Goal: Transaction & Acquisition: Obtain resource

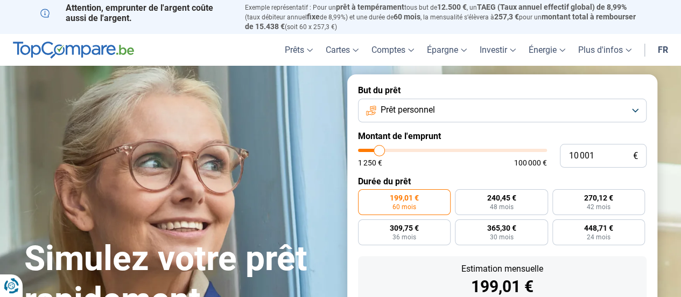
type input "9 750"
type input "9750"
type input "10 250"
type input "10250"
type input "10 750"
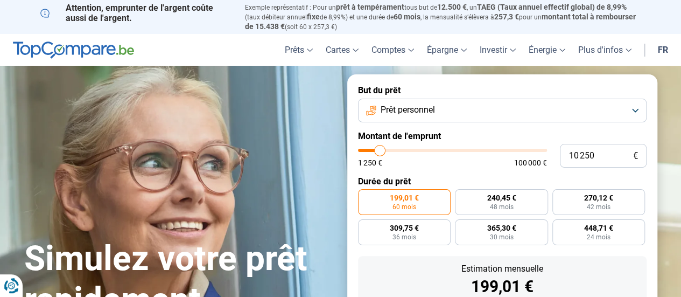
type input "10750"
type input "11 000"
type input "11000"
type input "11 250"
type input "11250"
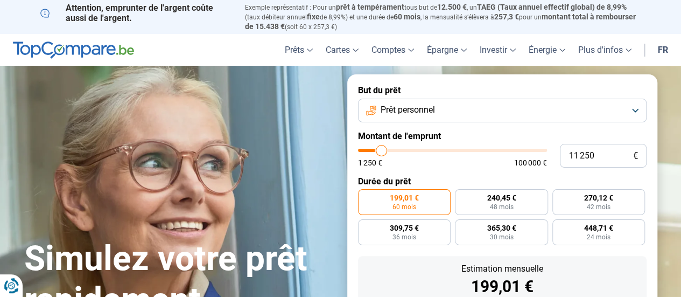
type input "11 750"
type input "11750"
type input "12 250"
type input "12250"
type input "13 250"
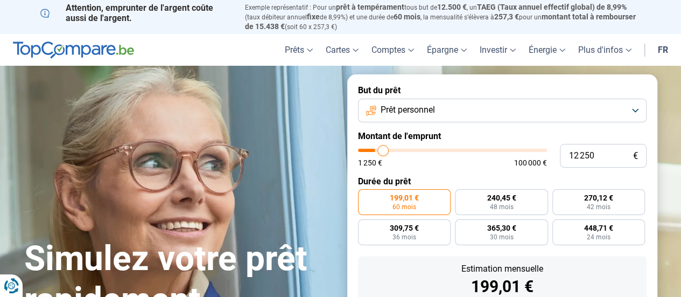
type input "13250"
type input "13 750"
type input "13750"
type input "14 000"
type input "14000"
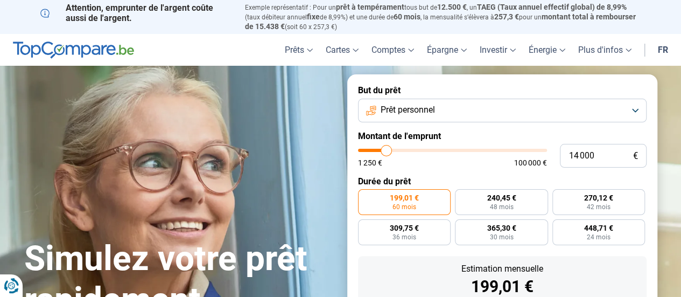
type input "14 500"
type input "14500"
type input "15 000"
type input "15000"
type input "15 250"
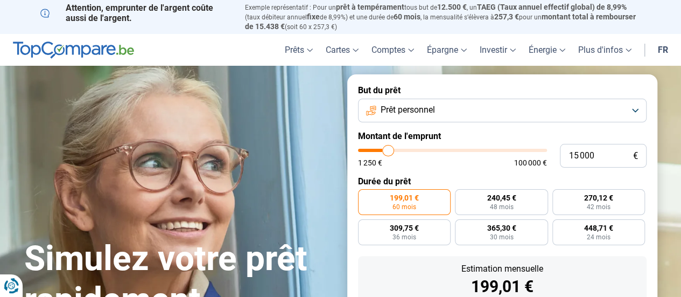
type input "15250"
type input "15 750"
type input "15750"
type input "16 250"
type input "16250"
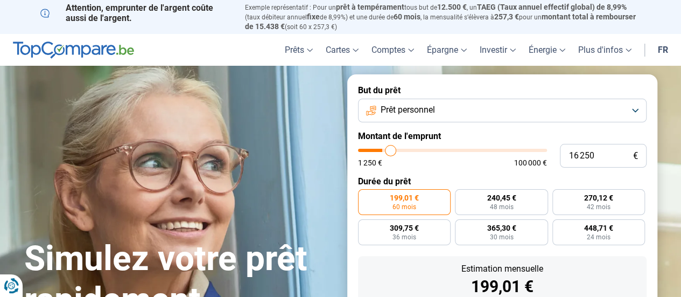
type input "16 500"
type input "16500"
type input "17 000"
type input "17000"
type input "17 250"
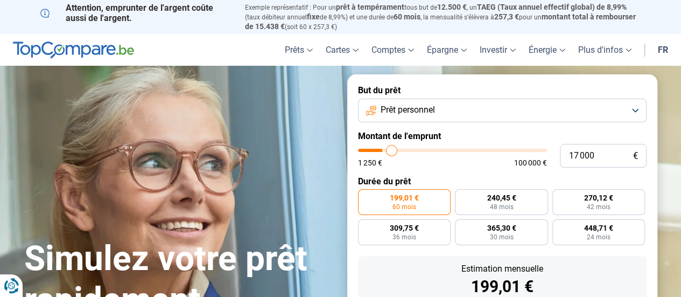
type input "17250"
type input "17 500"
type input "17500"
type input "18 250"
type input "18250"
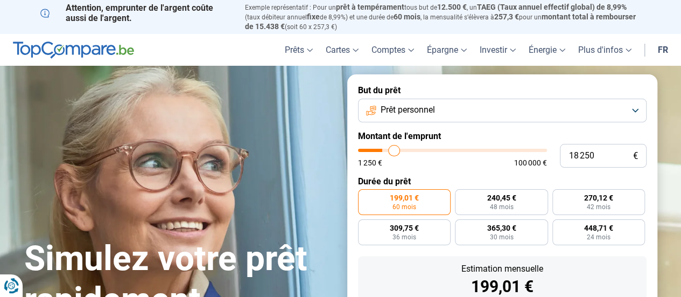
type input "18 750"
type input "18750"
type input "19 250"
type input "19250"
type input "19 750"
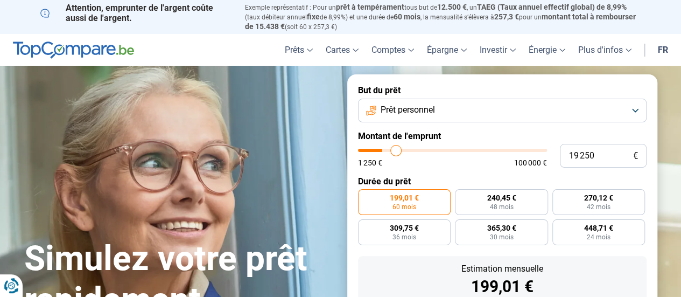
type input "19750"
type input "20 250"
type input "20250"
type input "20 500"
type input "20500"
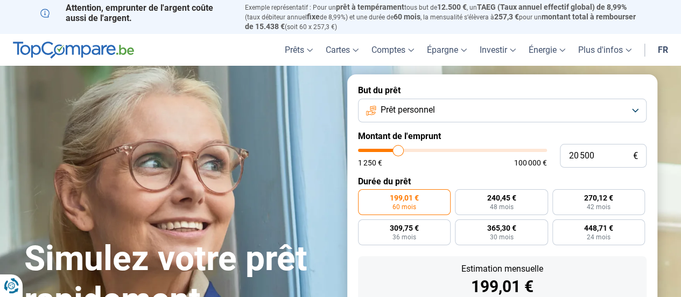
type input "21 250"
type input "21250"
type input "21 500"
type input "21500"
type input "22 000"
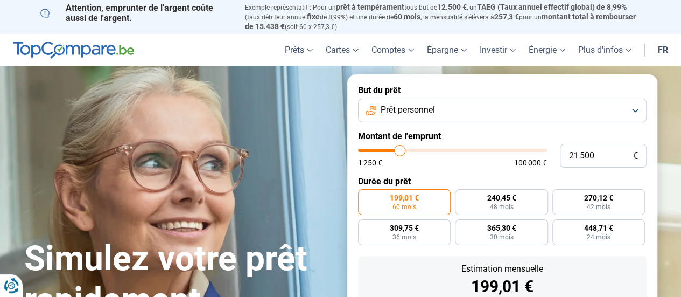
type input "22000"
type input "22 500"
type input "22500"
type input "23 000"
type input "23000"
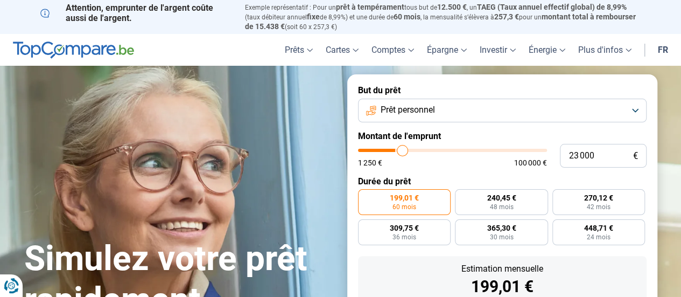
type input "23 250"
type input "23250"
type input "23 500"
type input "23500"
type input "23 750"
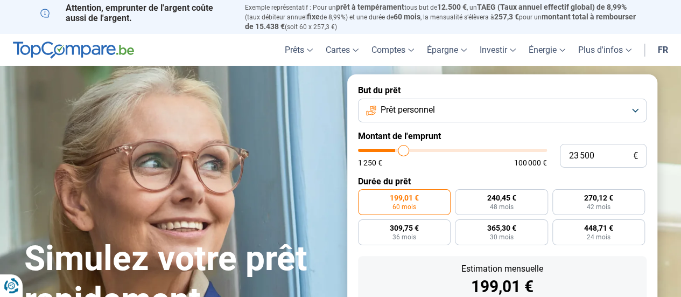
type input "23750"
type input "24 000"
type input "24000"
type input "24 500"
type input "24500"
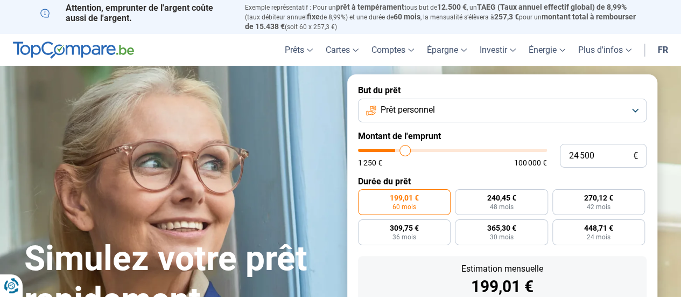
type input "24 750"
type input "24750"
type input "25 000"
type input "25000"
type input "25 500"
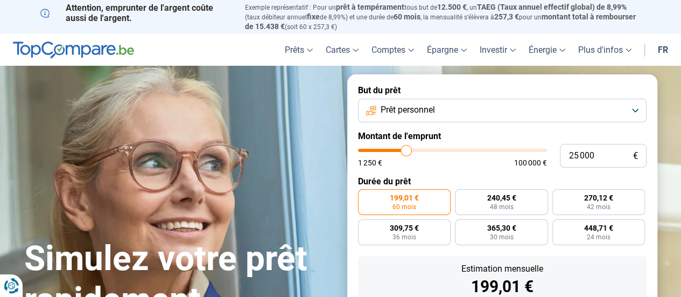
type input "25500"
type input "26 250"
type input "26250"
type input "27 000"
type input "27000"
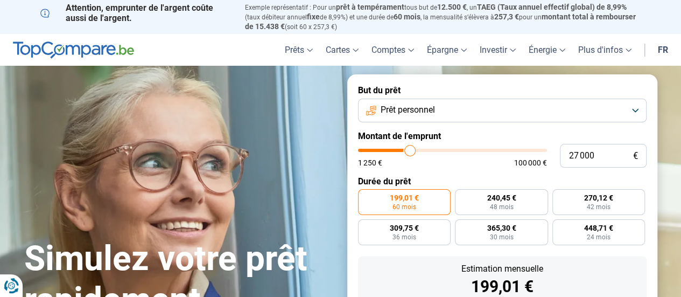
type input "27 250"
type input "27250"
type input "27 750"
type input "27750"
type input "28 250"
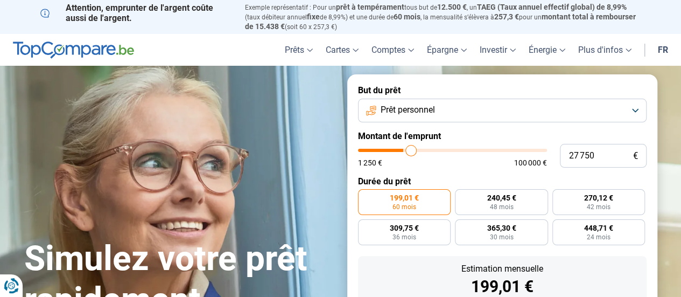
type input "28250"
type input "28 500"
type input "28500"
type input "29 500"
type input "29500"
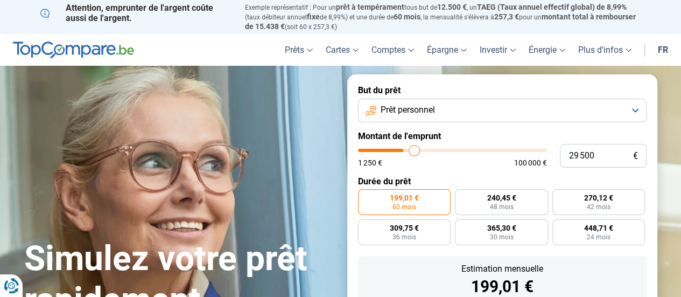
type input "30 000"
type input "30000"
type input "30 500"
type input "30500"
type input "31 250"
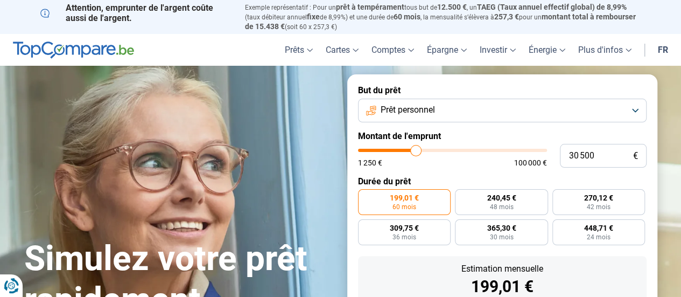
type input "31250"
type input "31 750"
type input "31750"
type input "32 250"
type input "32250"
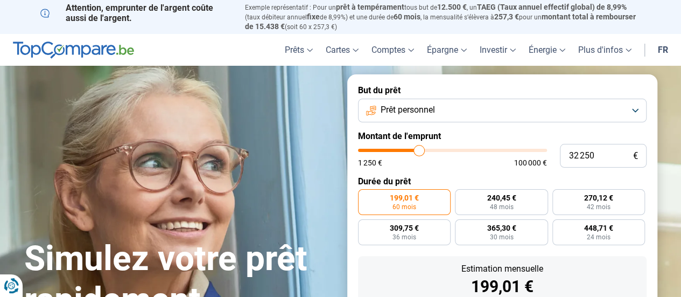
type input "32 750"
type input "32750"
type input "33 250"
type input "33250"
type input "33 500"
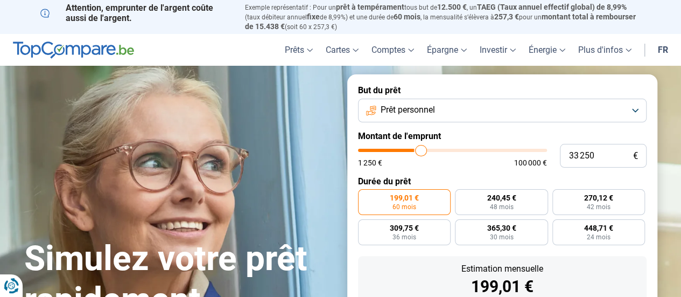
type input "33500"
type input "34 000"
type input "34000"
type input "34 250"
type input "34250"
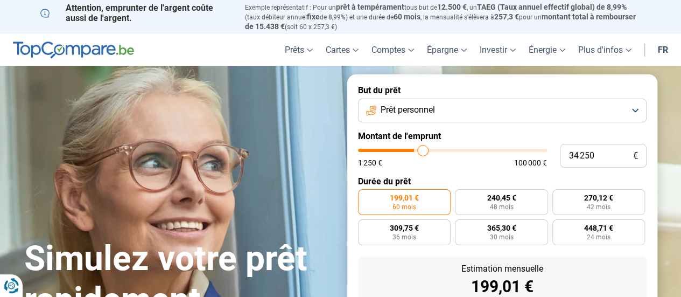
type input "34 500"
type input "34500"
type input "35 000"
type input "35000"
type input "35 500"
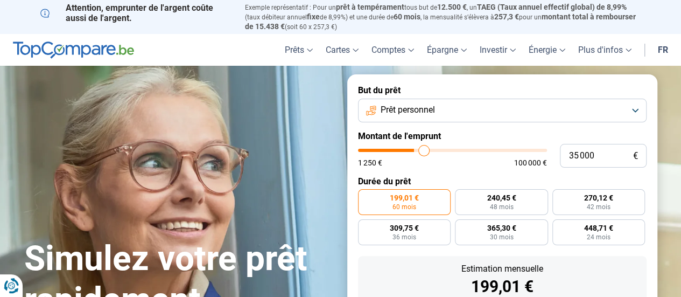
type input "35500"
type input "35 750"
type input "35750"
type input "36 000"
type input "36000"
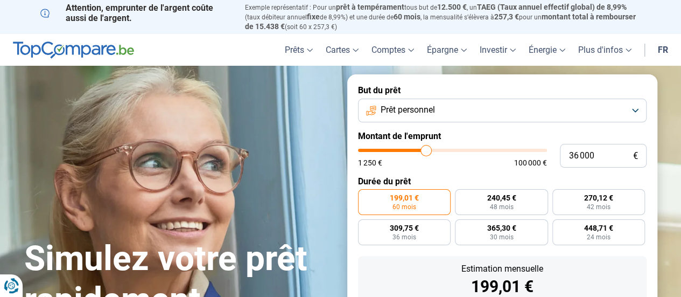
type input "36 500"
type input "36500"
type input "37 000"
type input "37000"
type input "37 250"
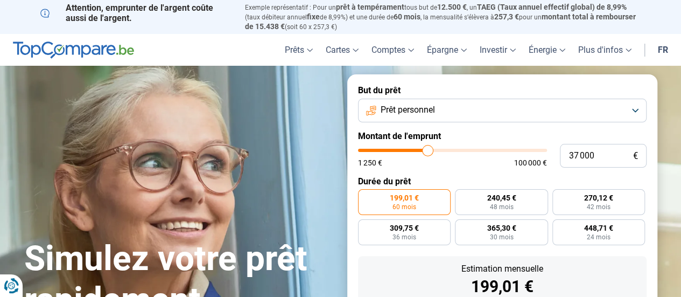
type input "37250"
type input "38 000"
type input "38000"
type input "38 250"
type input "38250"
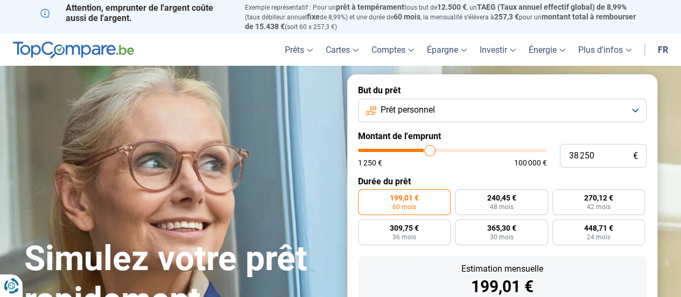
type input "38 500"
type input "38500"
type input "38 750"
type input "38750"
type input "39 000"
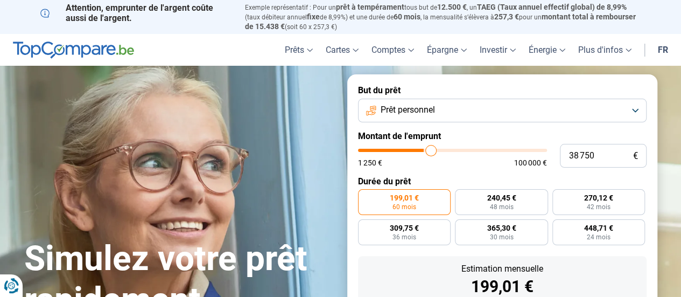
type input "39000"
type input "39 250"
drag, startPoint x: 378, startPoint y: 151, endPoint x: 432, endPoint y: 151, distance: 53.3
type input "39250"
click at [432, 151] on input "range" at bounding box center [452, 150] width 189 height 3
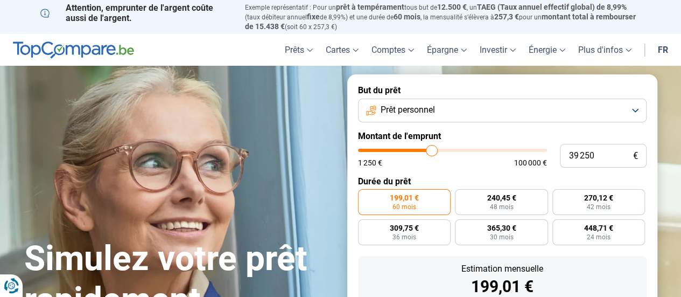
radio input "false"
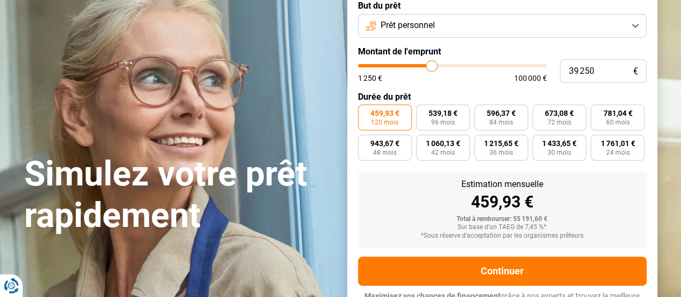
scroll to position [101, 0]
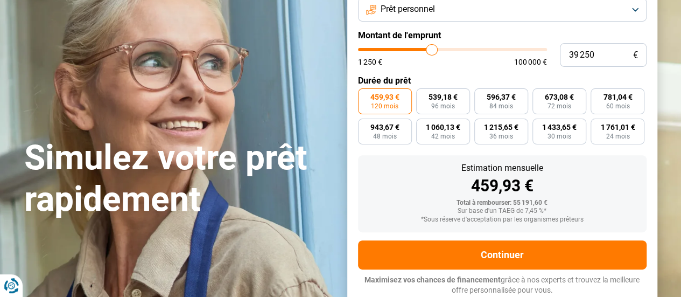
type input "39 500"
type input "39500"
type input "39 750"
type input "39750"
type input "40 000"
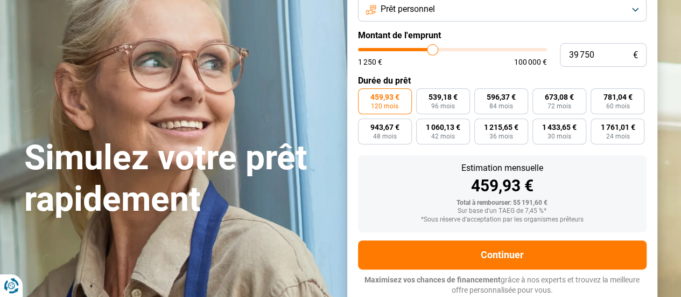
type input "40000"
type input "40 250"
type input "40250"
type input "40 500"
type input "40500"
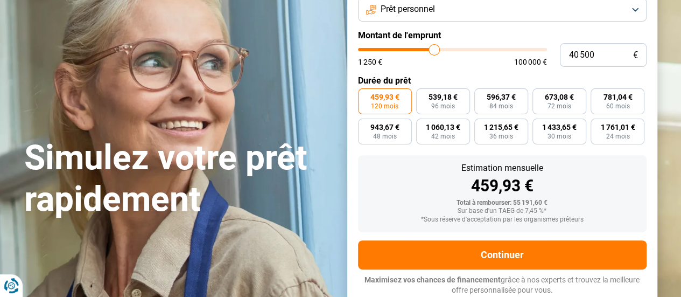
click at [434, 51] on input "range" at bounding box center [452, 49] width 189 height 3
type input "40 000"
type input "40000"
type input "38 750"
type input "38750"
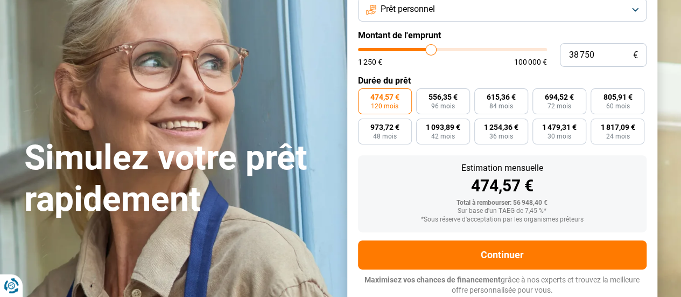
type input "38 500"
type input "38500"
type input "37 750"
type input "37750"
type input "37 000"
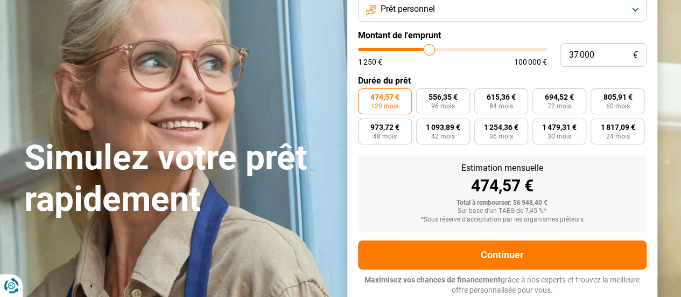
type input "37000"
type input "36 500"
type input "36500"
type input "36 000"
type input "36000"
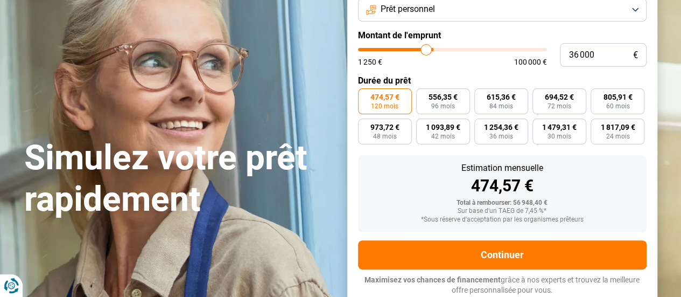
type input "35 750"
type input "35750"
type input "35 500"
type input "35500"
type input "34 750"
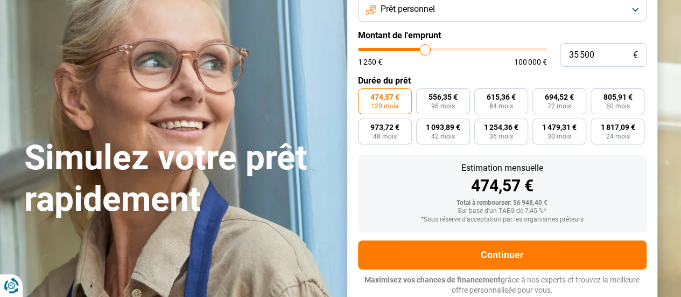
type input "34750"
type input "34 500"
type input "34500"
type input "33 750"
type input "33750"
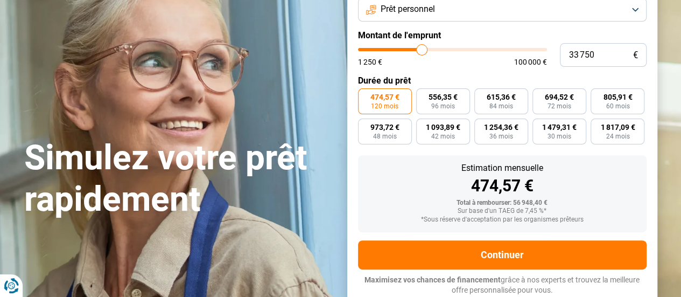
type input "33 500"
type input "33500"
type input "33 250"
type input "33250"
type input "33 000"
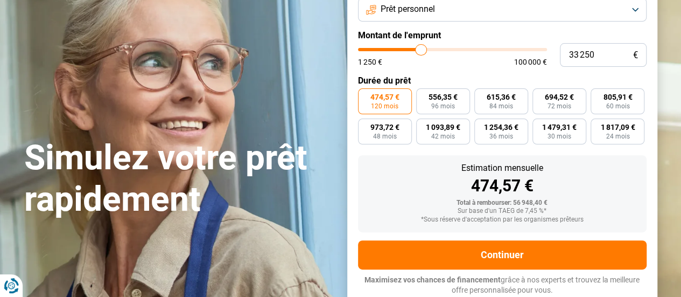
type input "33000"
type input "32 750"
type input "32750"
type input "32 500"
type input "32500"
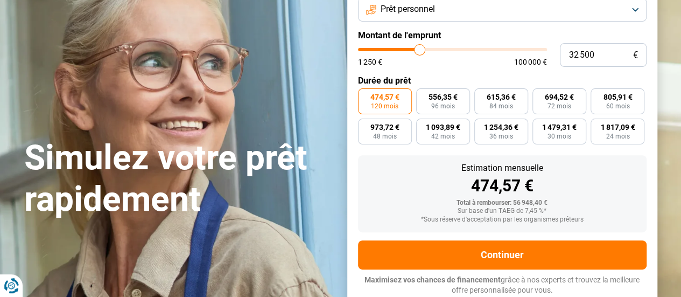
type input "32 000"
type input "32000"
type input "31 750"
type input "31750"
type input "31 500"
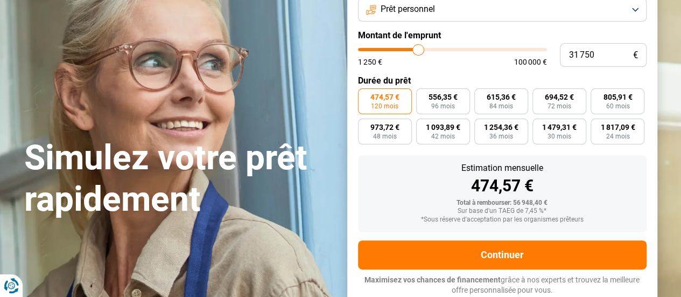
type input "31500"
type input "31 000"
type input "31000"
type input "30 750"
type input "30750"
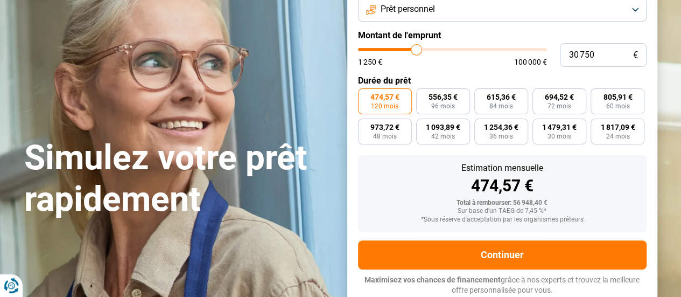
type input "30 500"
type input "30500"
type input "30 000"
type input "30000"
type input "29 500"
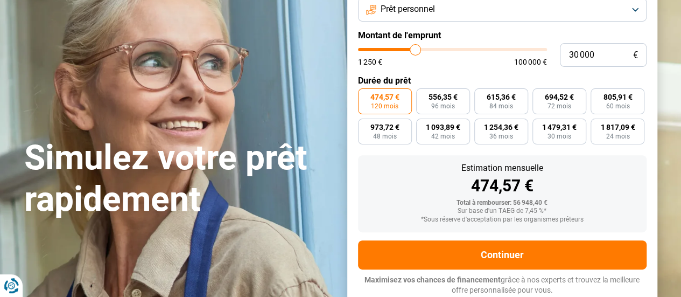
type input "29500"
type input "29 250"
drag, startPoint x: 433, startPoint y: 48, endPoint x: 413, endPoint y: 47, distance: 20.5
click at [413, 48] on input "range" at bounding box center [452, 49] width 189 height 3
drag, startPoint x: 412, startPoint y: 47, endPoint x: 434, endPoint y: 53, distance: 22.5
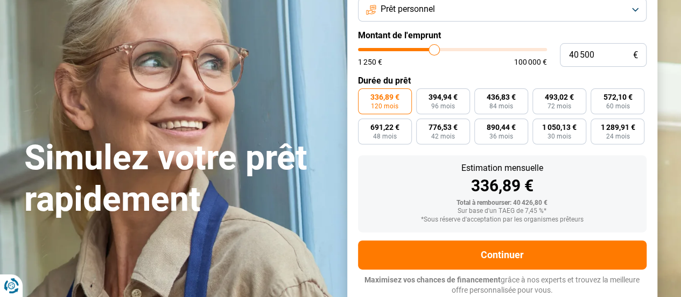
click at [434, 51] on input "range" at bounding box center [452, 49] width 189 height 3
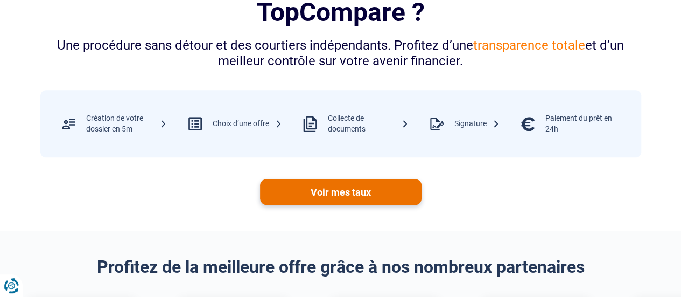
scroll to position [484, 0]
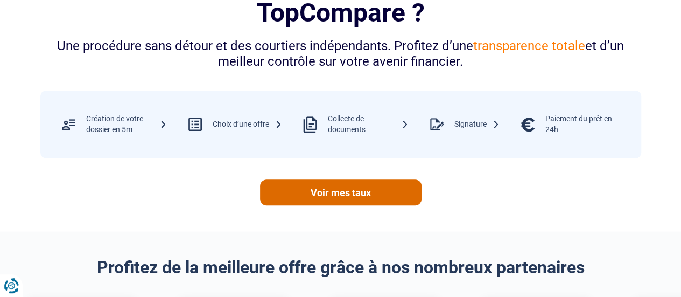
click at [350, 191] on link "Voir mes taux" at bounding box center [340, 192] width 161 height 26
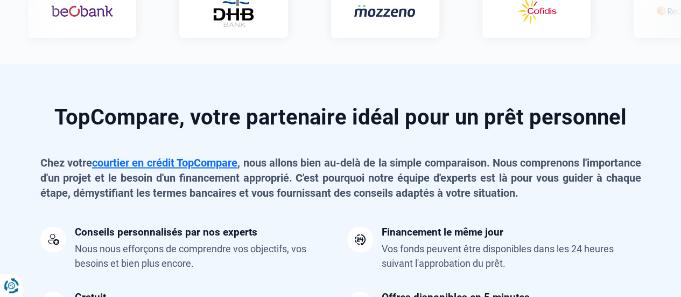
scroll to position [800, 0]
click at [202, 160] on link "courtier en crédit TopCompare" at bounding box center [164, 162] width 145 height 13
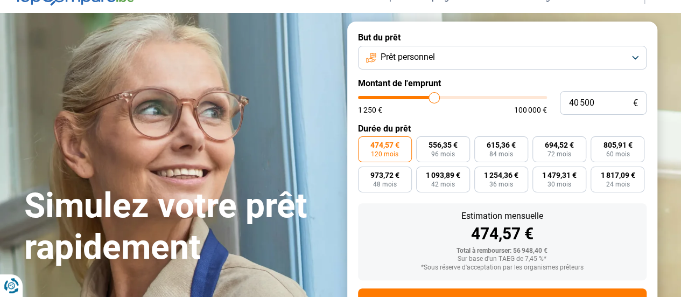
scroll to position [53, 0]
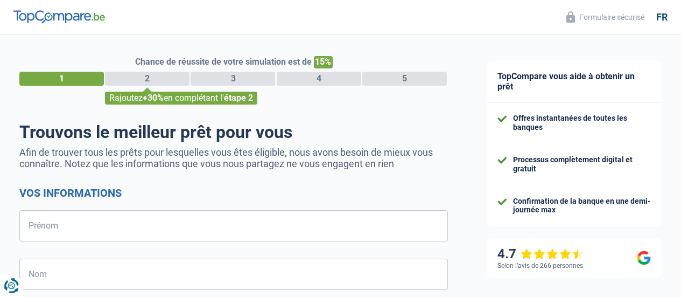
select select "32"
